Goal: Information Seeking & Learning: Stay updated

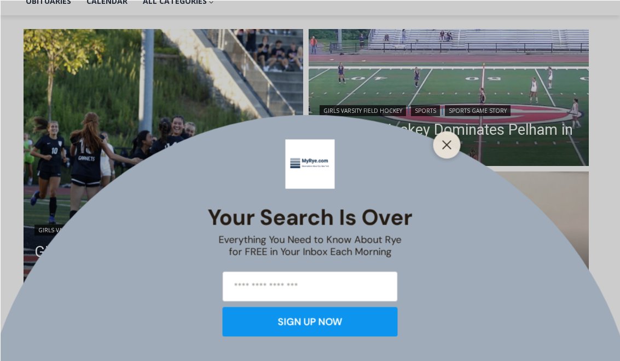
click at [451, 152] on button "Close" at bounding box center [447, 144] width 15 height 15
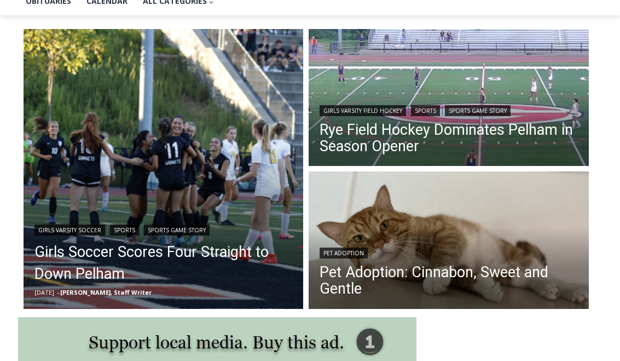
click at [102, 265] on link "Girls Soccer Scores Four Straight to Down Pelham" at bounding box center [163, 263] width 258 height 44
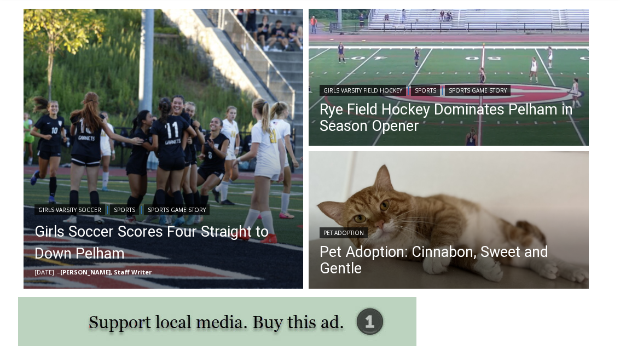
click at [503, 107] on link "Rye Field Hockey Dominates Pelham in Season Opener" at bounding box center [449, 117] width 258 height 33
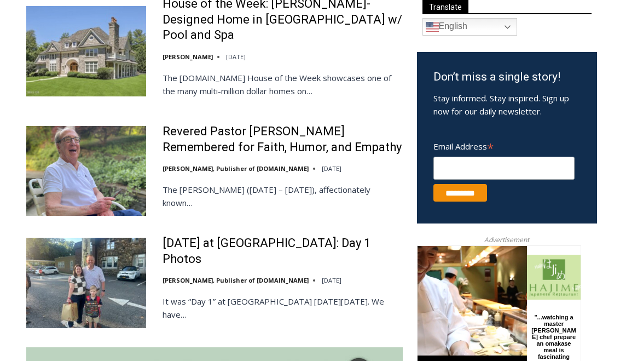
scroll to position [693, 0]
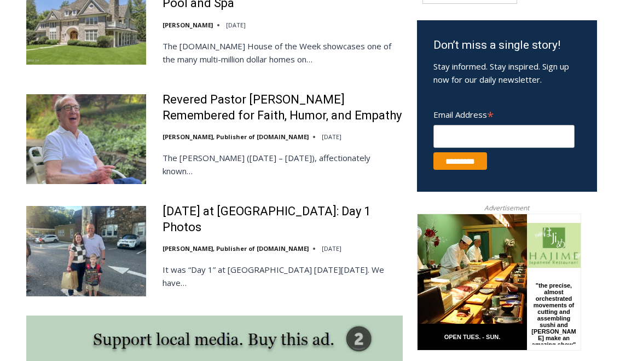
click at [187, 204] on link "[DATE] at [GEOGRAPHIC_DATA]: Day 1 Photos" at bounding box center [283, 219] width 240 height 31
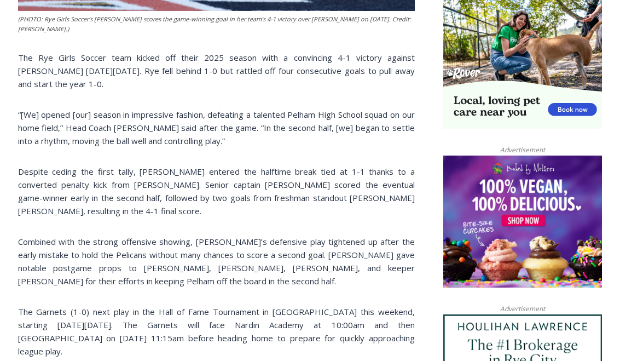
scroll to position [733, 0]
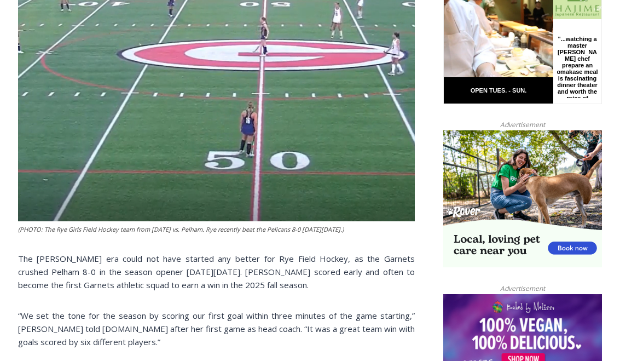
scroll to position [594, 0]
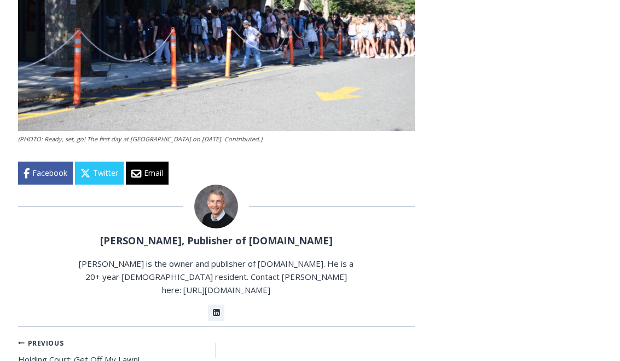
scroll to position [2248, 0]
